Goal: Navigation & Orientation: Find specific page/section

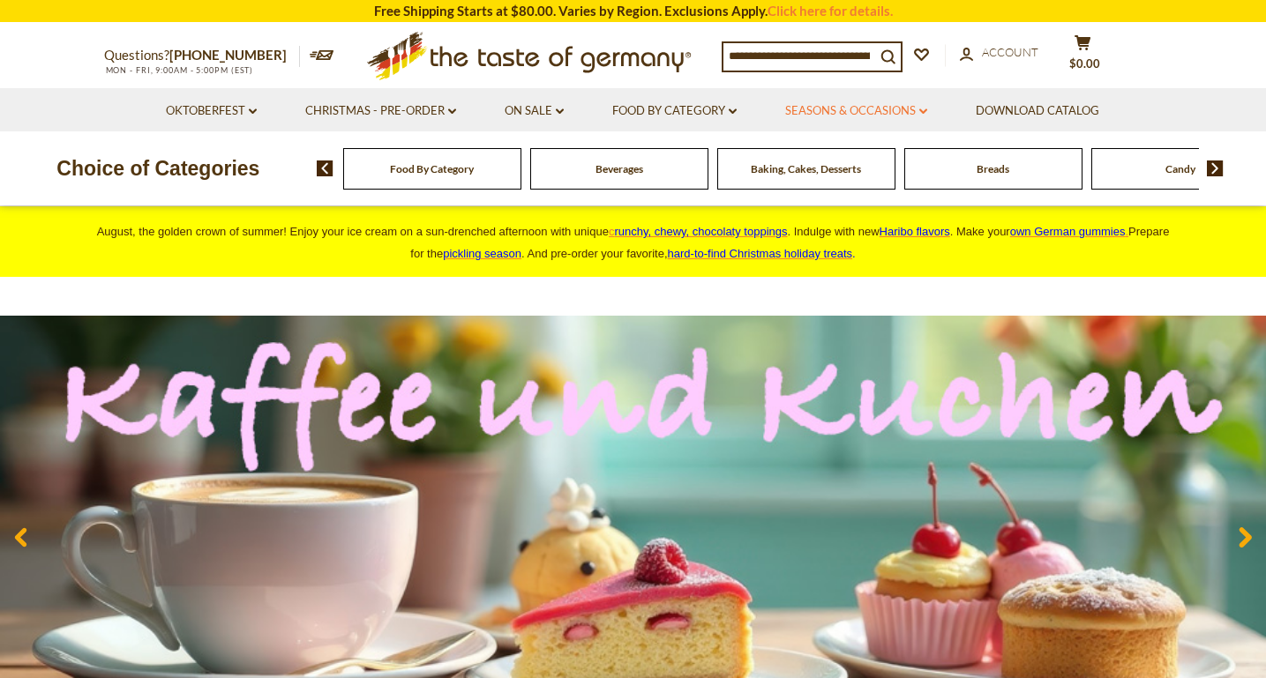
click at [892, 109] on link "Seasons & Occasions dropdown_arrow" at bounding box center [856, 110] width 142 height 19
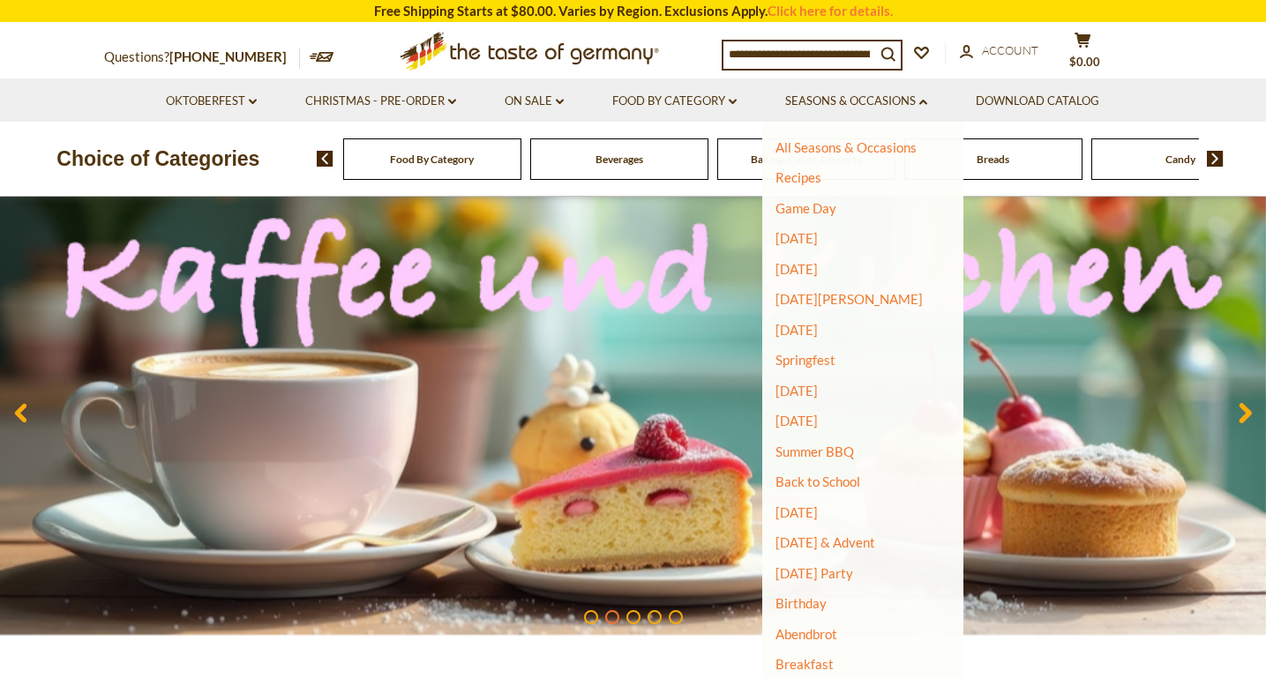
scroll to position [176, 0]
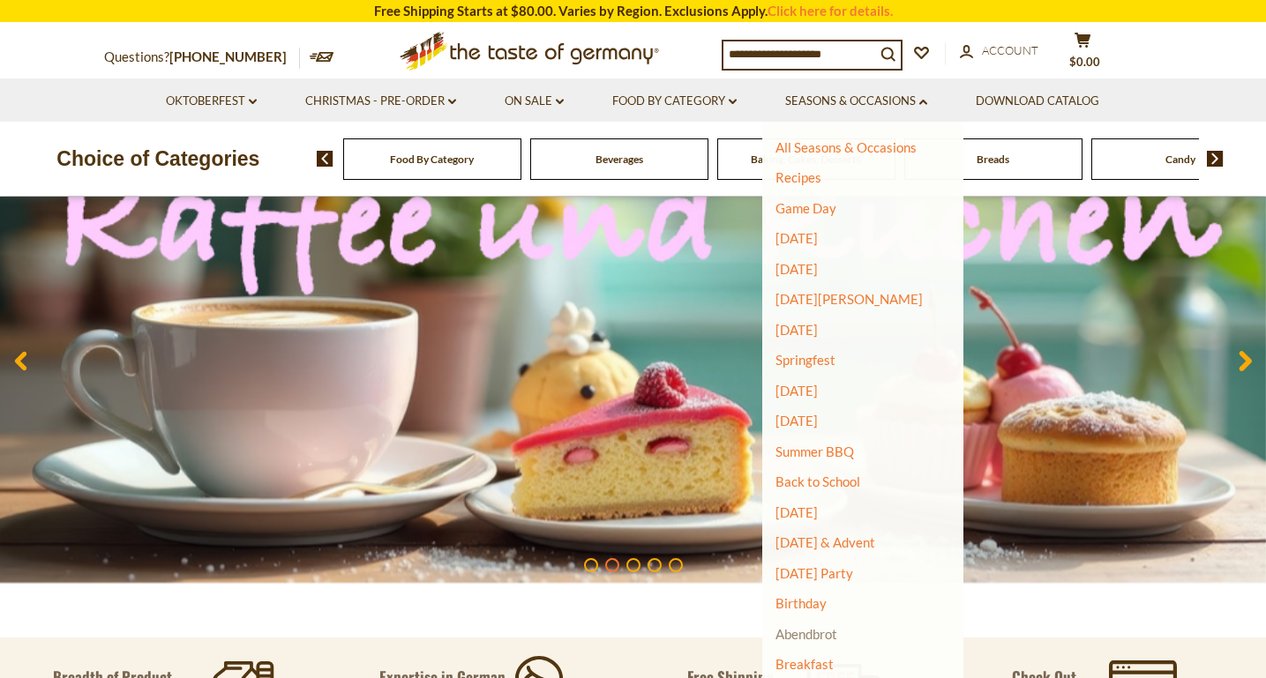
click at [829, 631] on link "Abendbrot" at bounding box center [807, 634] width 62 height 16
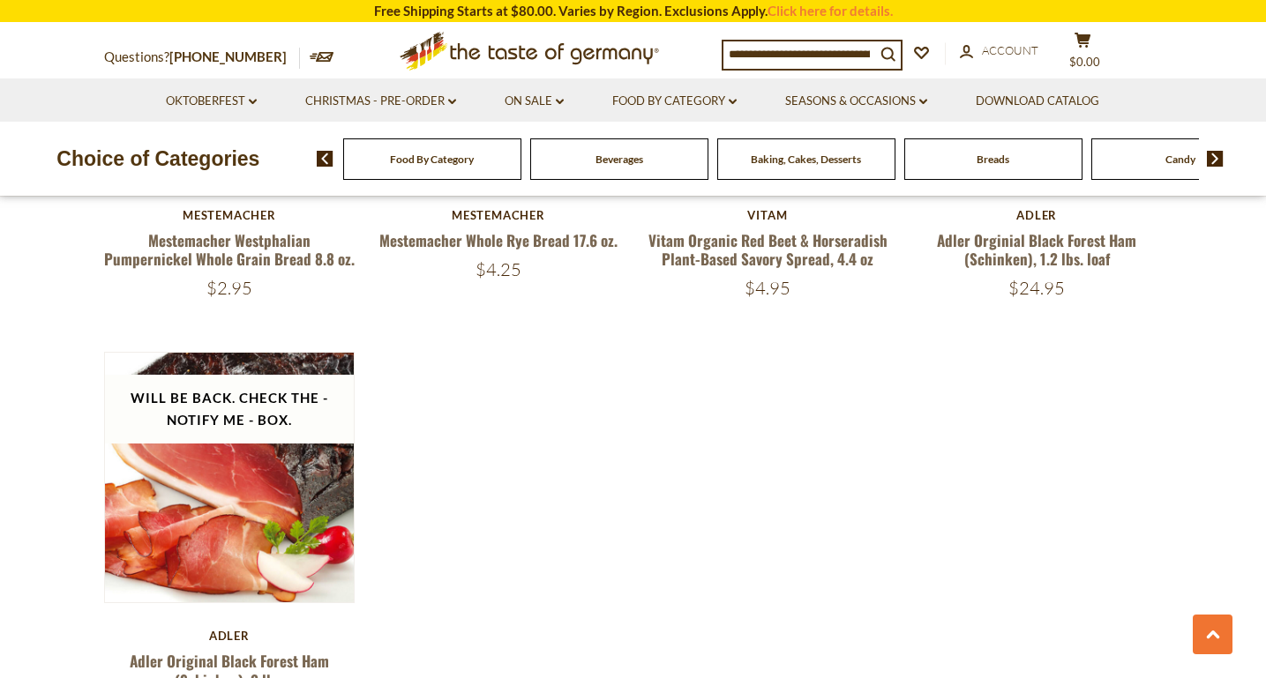
scroll to position [3529, 0]
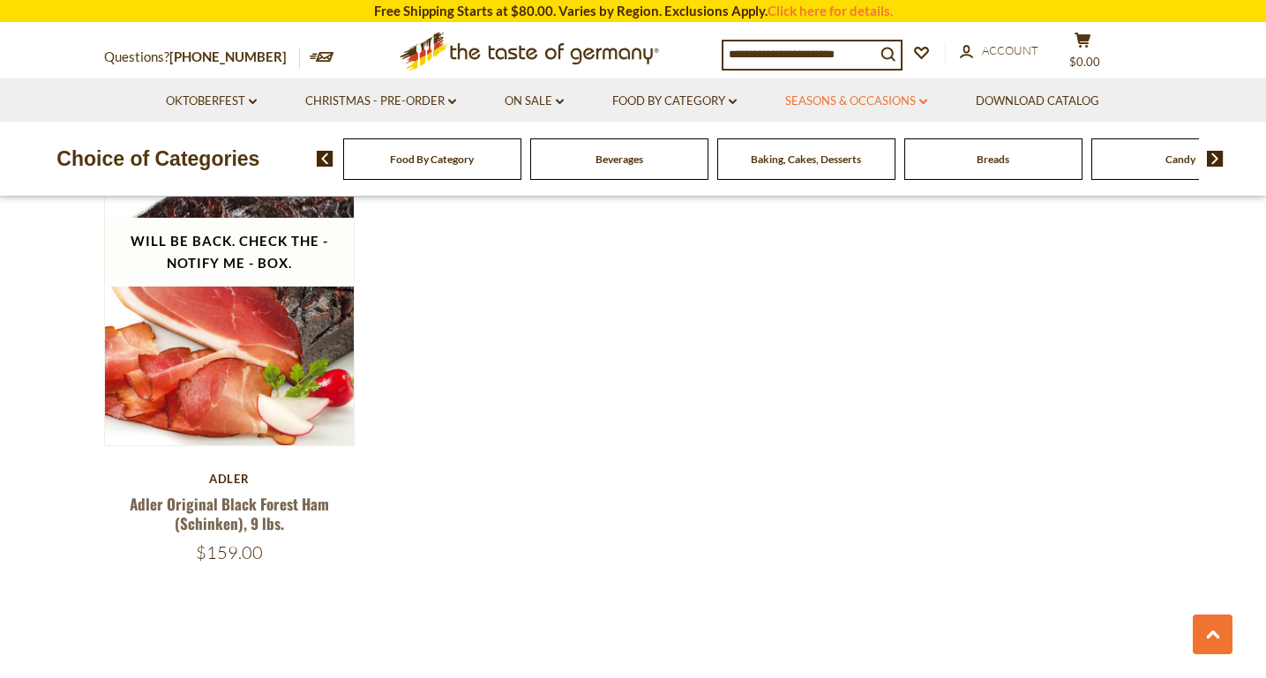
click at [903, 97] on link "Seasons & Occasions dropdown_arrow" at bounding box center [856, 101] width 142 height 19
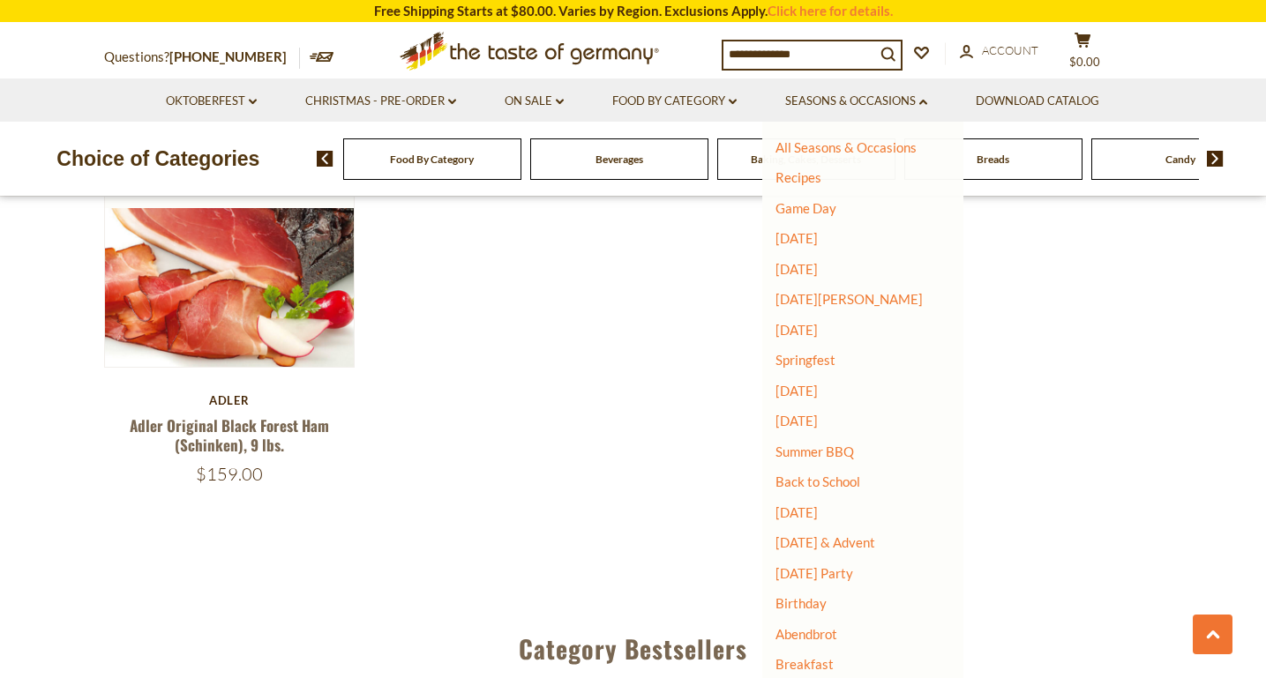
scroll to position [3617, 0]
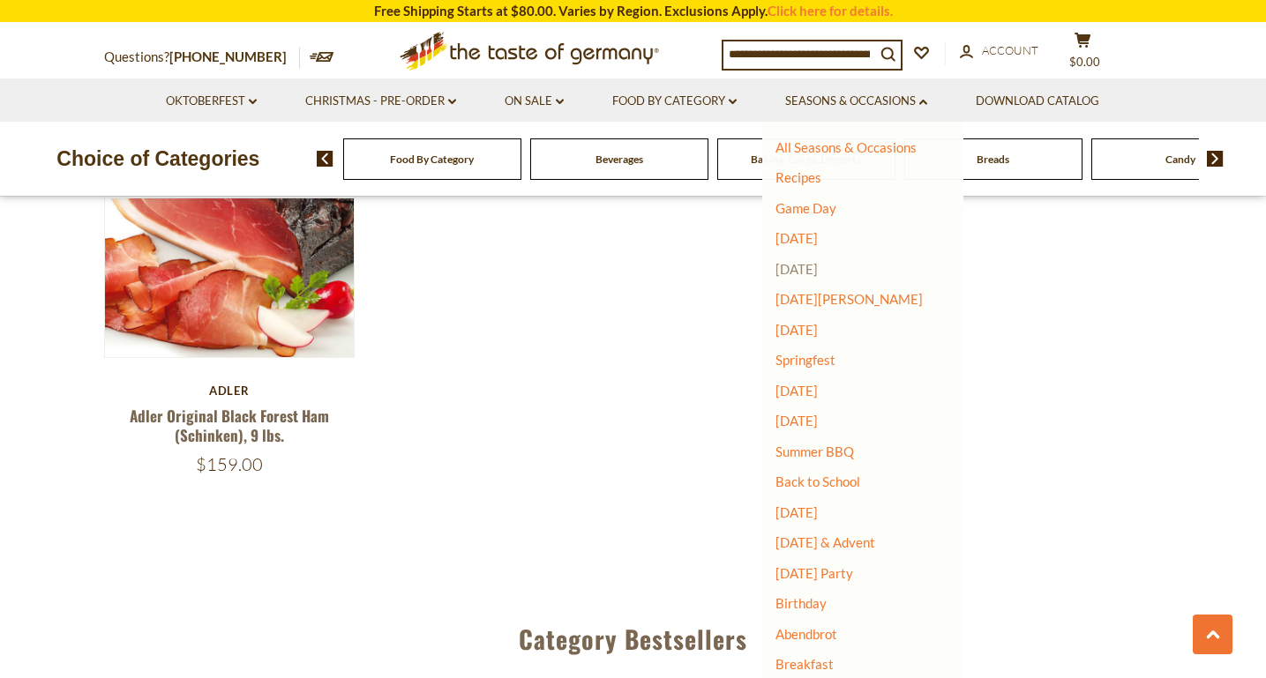
click at [806, 274] on link "[DATE]" at bounding box center [797, 269] width 42 height 16
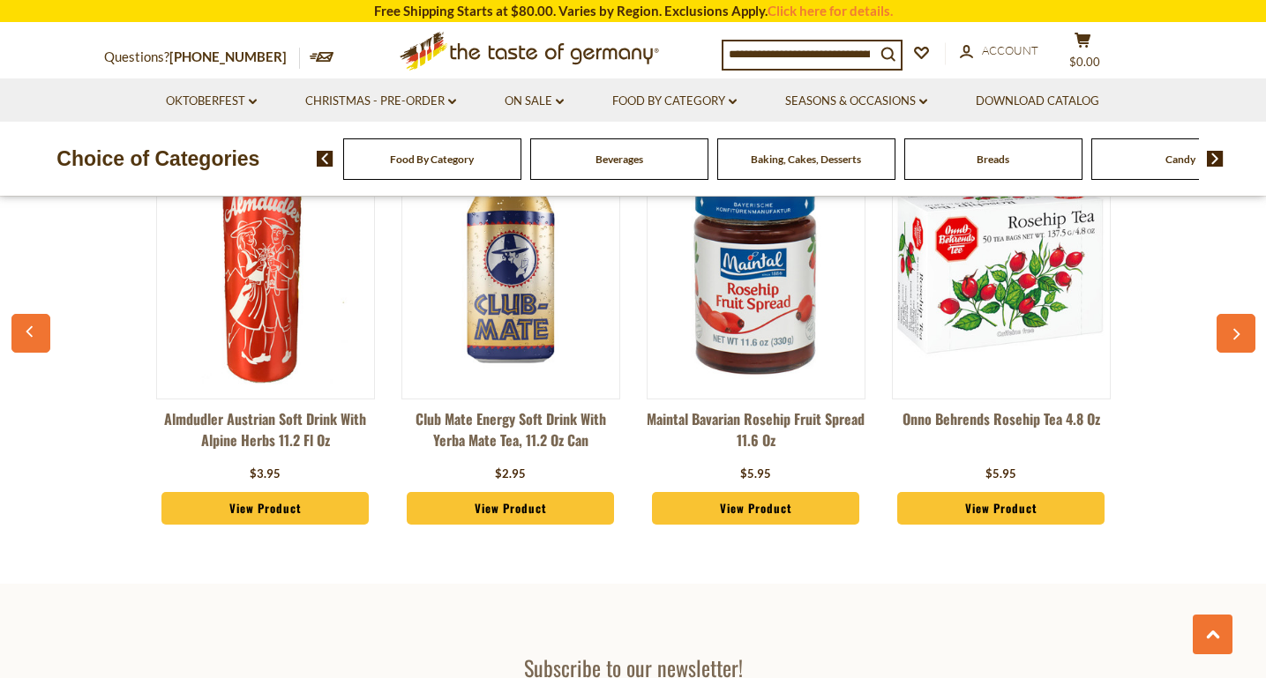
scroll to position [5029, 0]
